Goal: Task Accomplishment & Management: Manage account settings

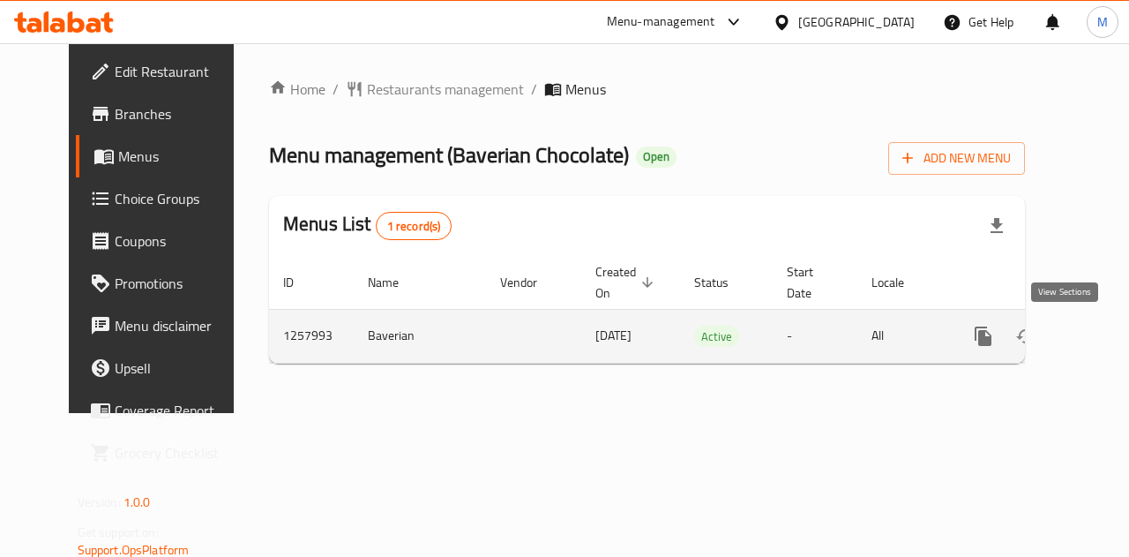
click at [1100, 337] on icon "enhanced table" at bounding box center [1110, 336] width 21 height 21
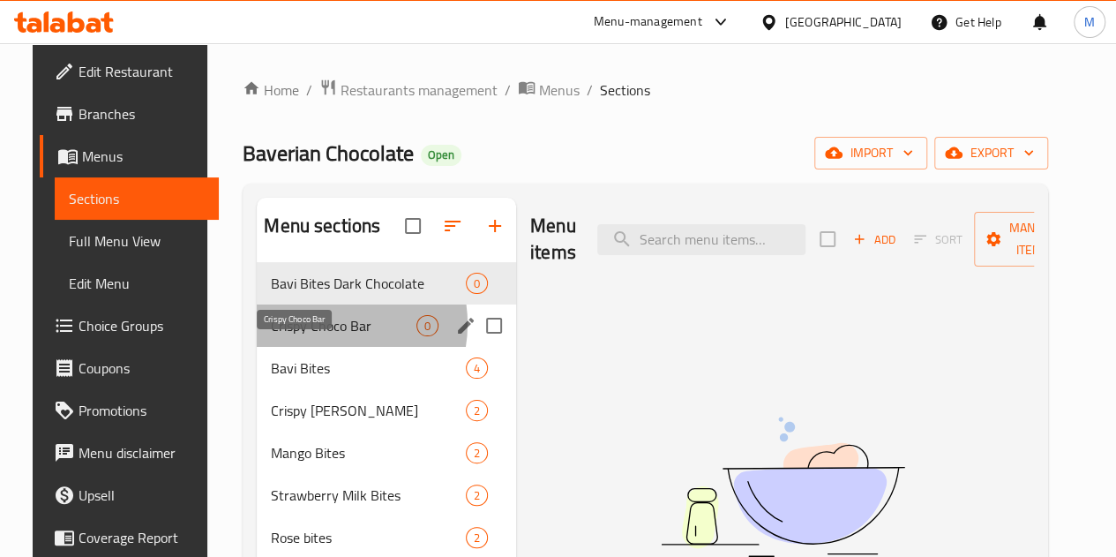
click at [307, 336] on span "Crispy Choco Bar" at bounding box center [344, 325] width 146 height 21
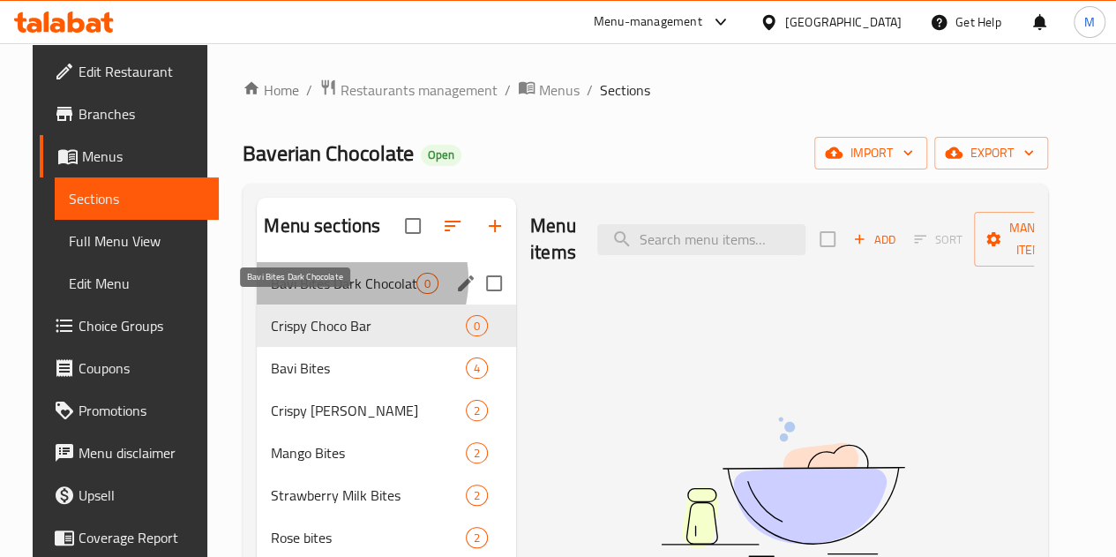
click at [331, 294] on span "Bavi Bites Dark Chocolate" at bounding box center [344, 283] width 146 height 21
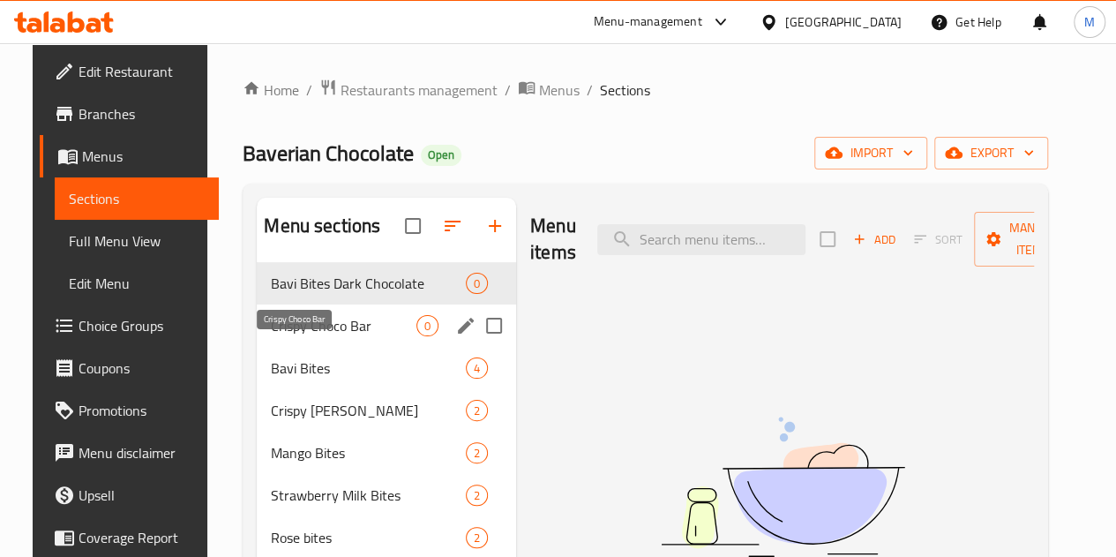
click at [300, 336] on span "Crispy Choco Bar" at bounding box center [344, 325] width 146 height 21
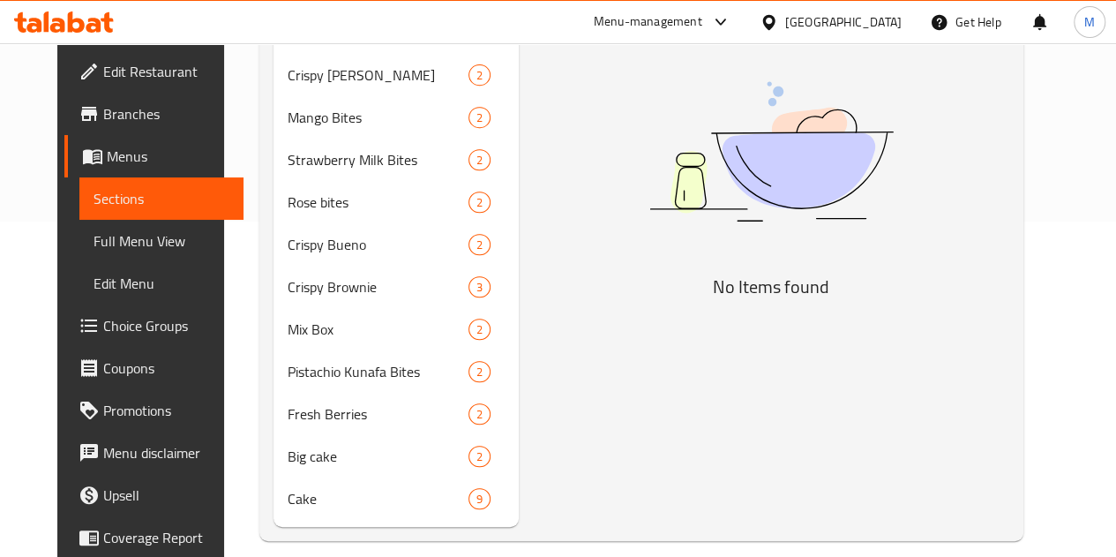
scroll to position [353, 0]
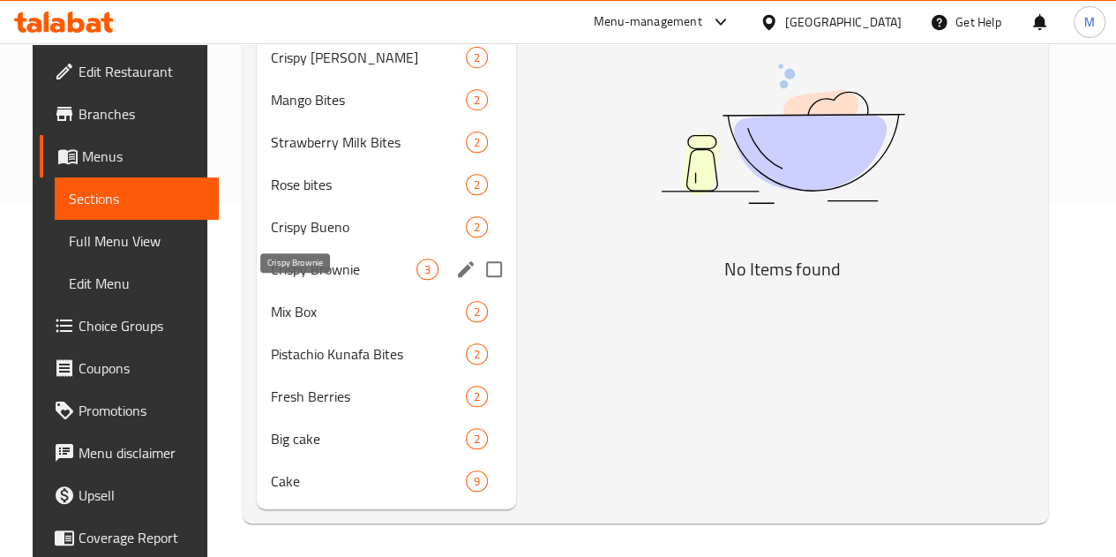
click at [296, 280] on span "Crispy Brownie" at bounding box center [344, 268] width 146 height 21
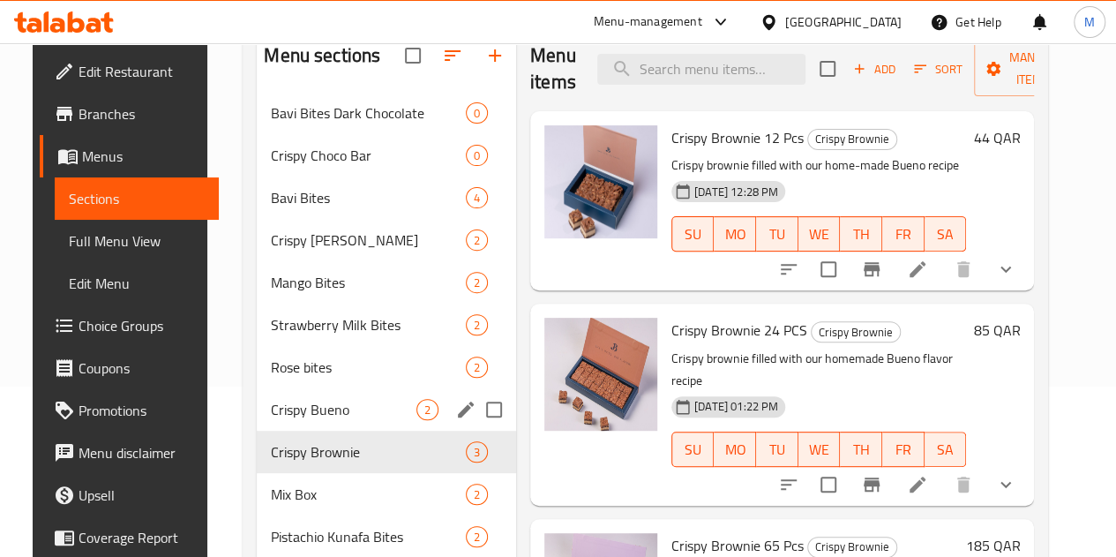
scroll to position [116, 0]
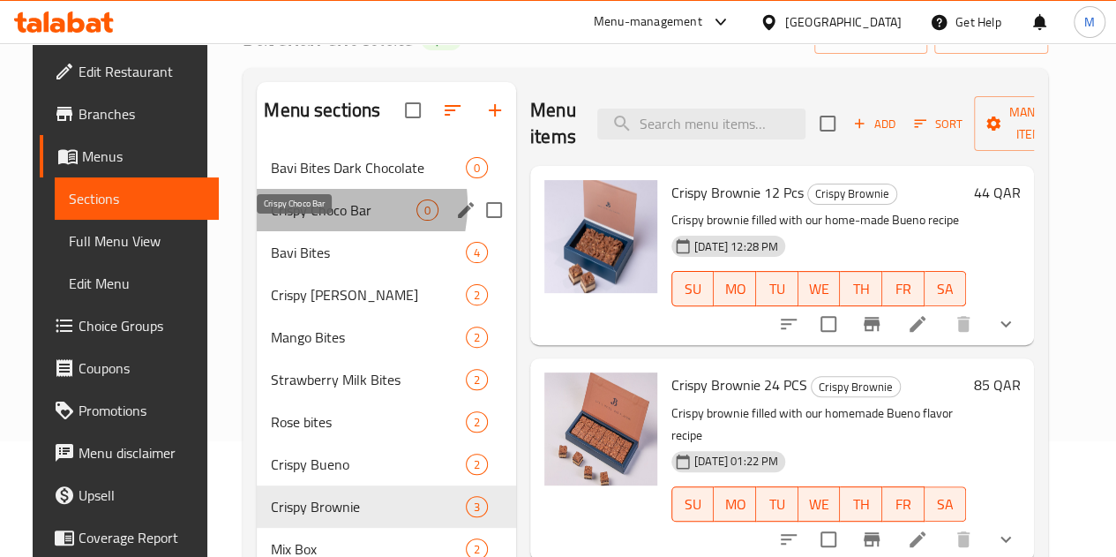
click at [302, 221] on span "Crispy Choco Bar" at bounding box center [344, 209] width 146 height 21
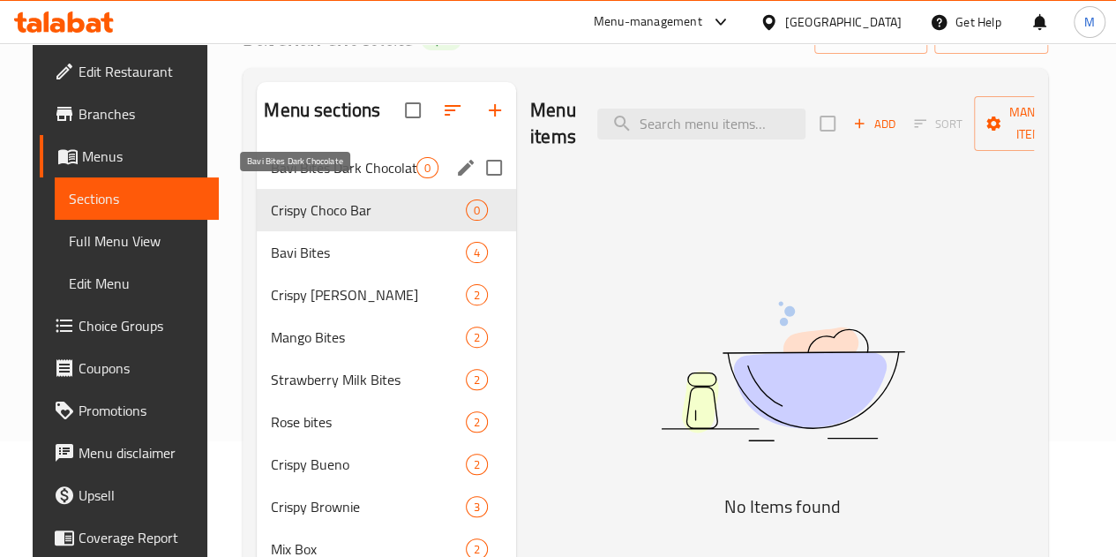
click at [309, 178] on span "Bavi Bites Dark Chocolate" at bounding box center [344, 167] width 146 height 21
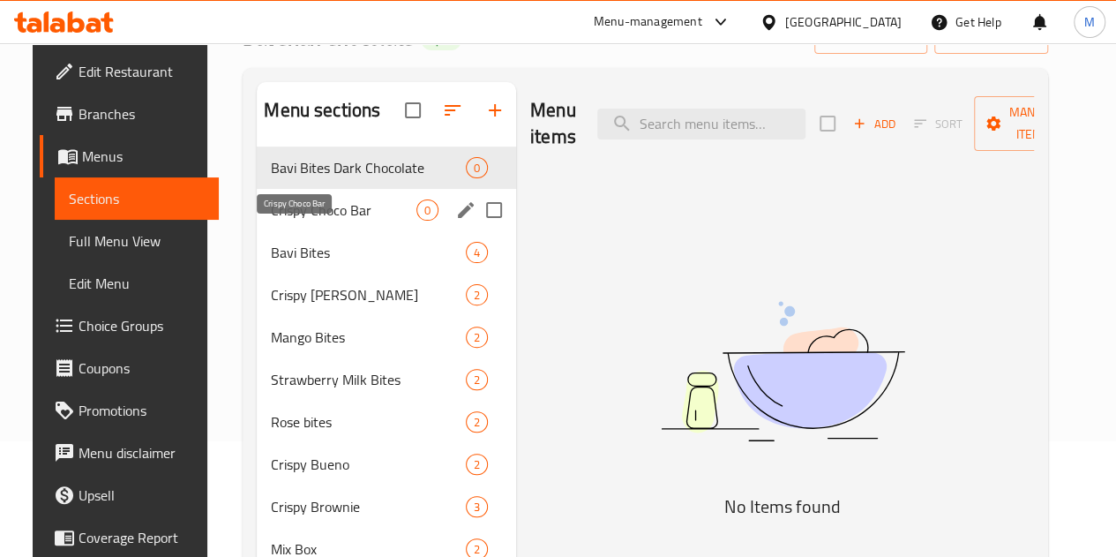
click at [307, 221] on span "Crispy Choco Bar" at bounding box center [344, 209] width 146 height 21
